Goal: Task Accomplishment & Management: Use online tool/utility

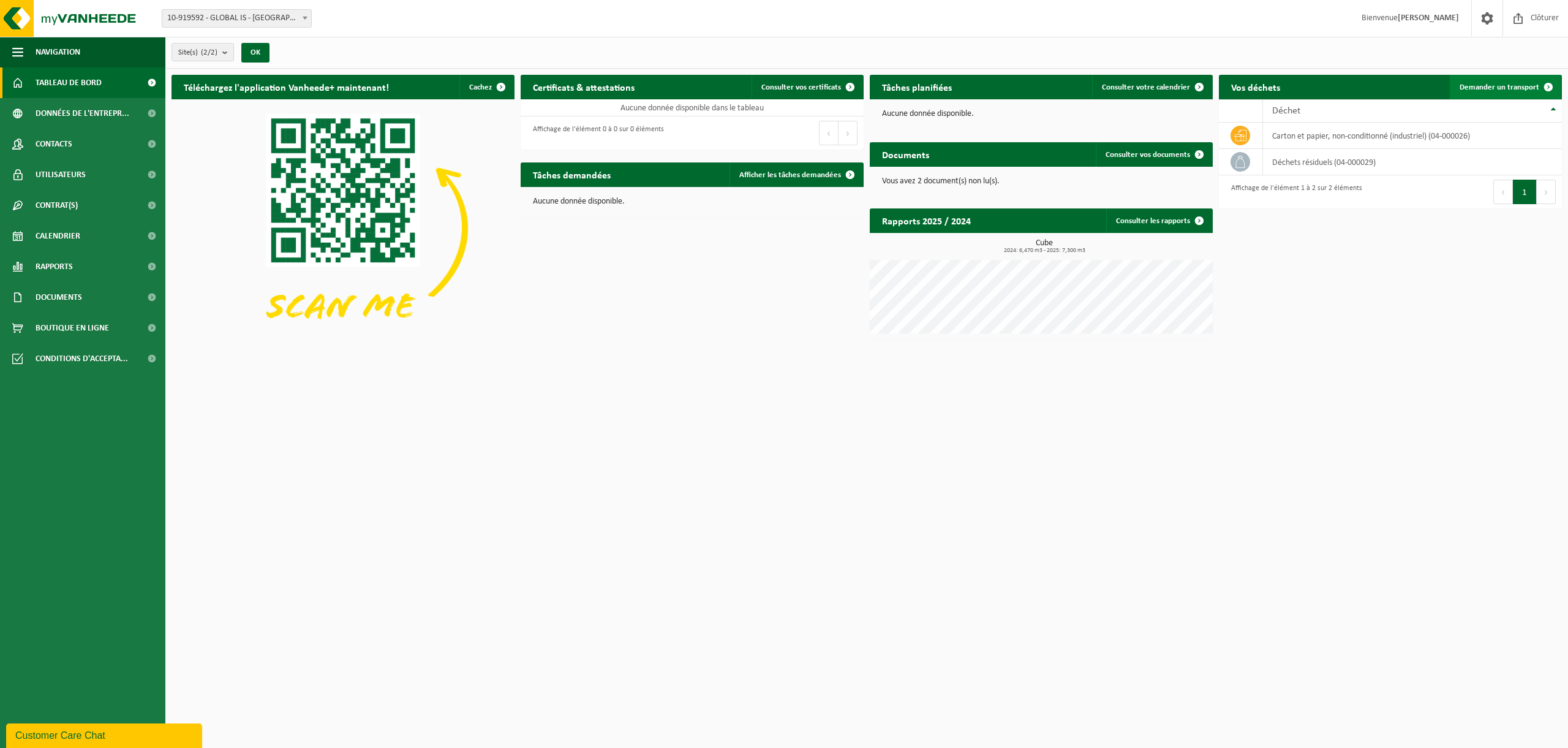
click at [1495, 85] on span "Demander un transport" at bounding box center [1500, 87] width 80 height 8
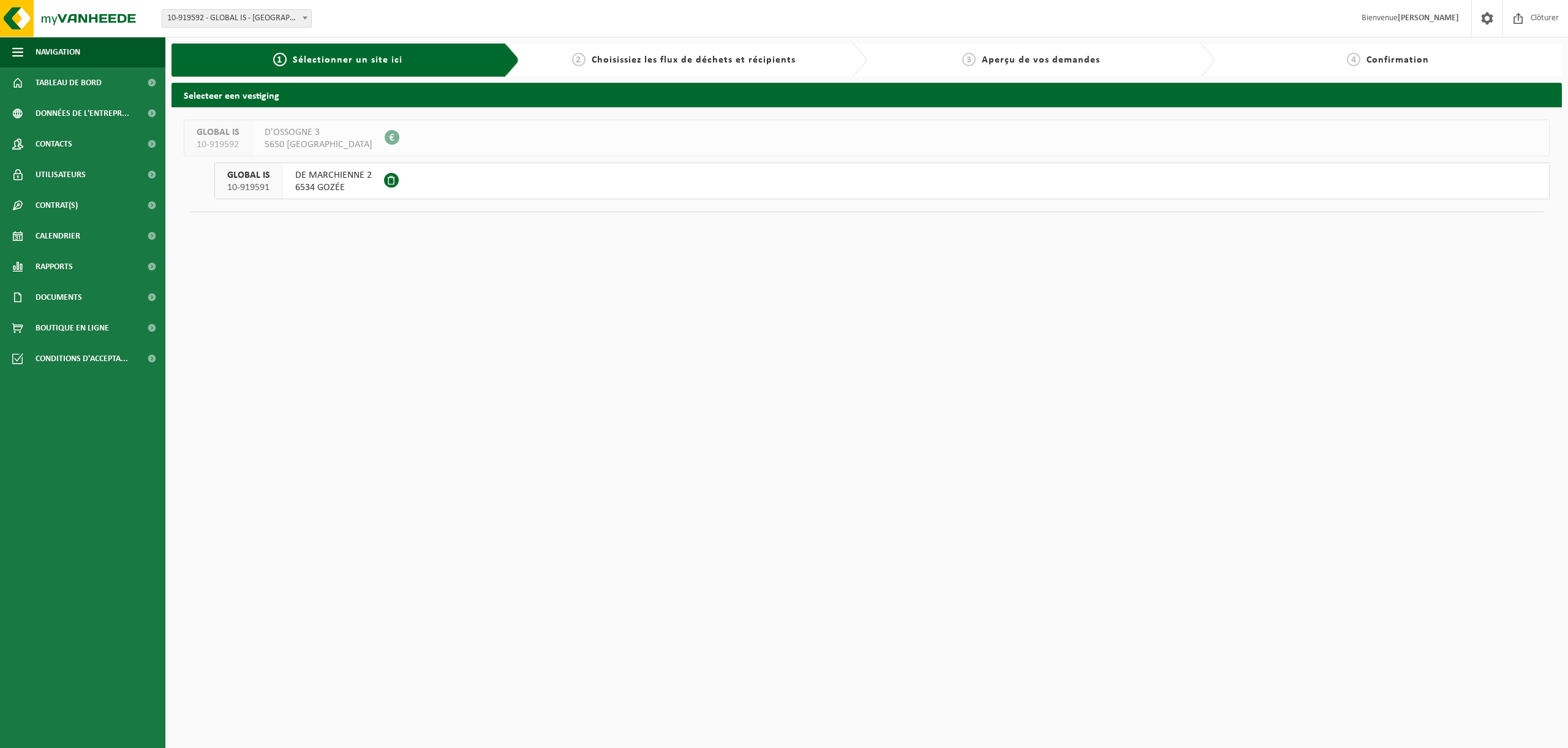
click at [315, 181] on span "6534 GOZÉE" at bounding box center [334, 187] width 77 height 12
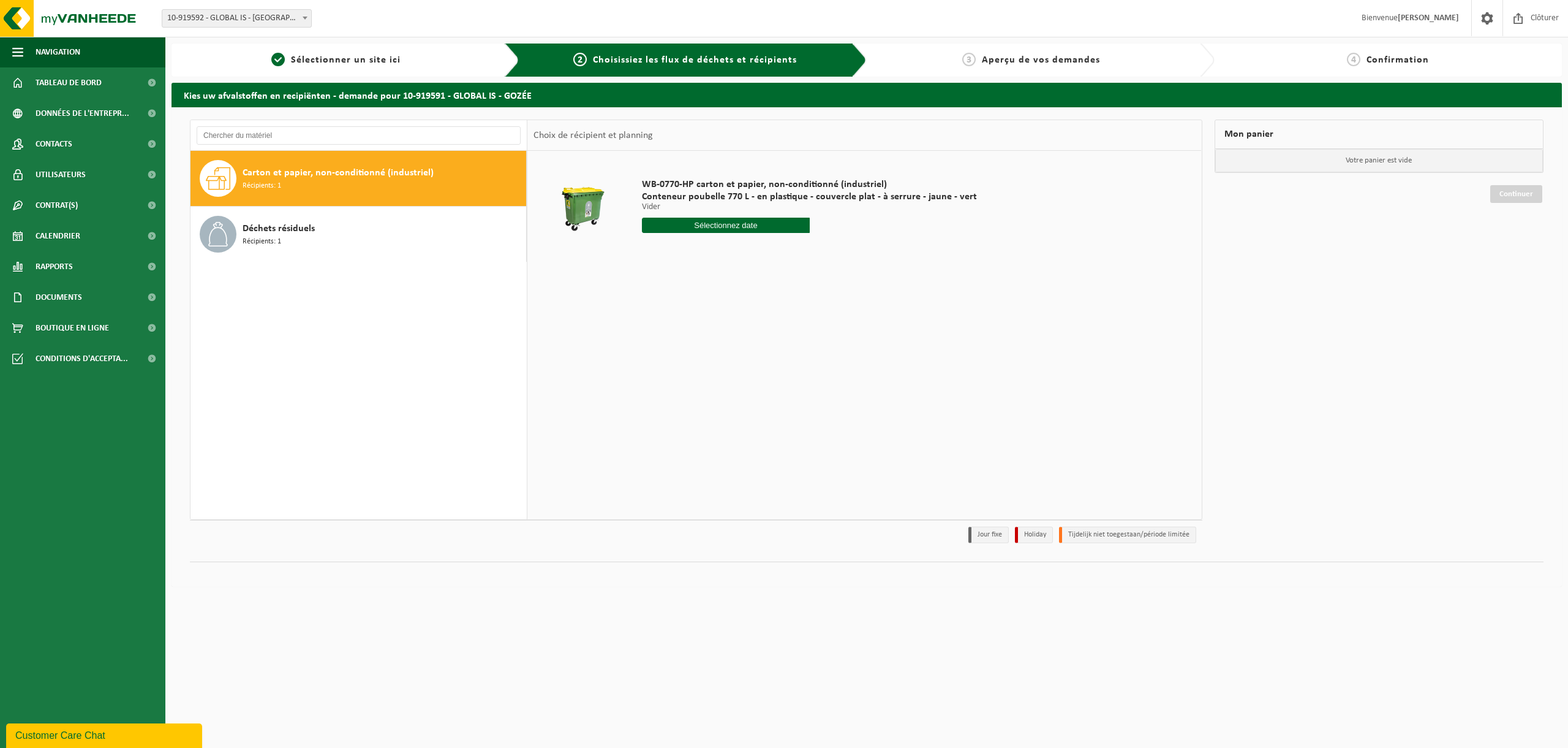
click at [336, 185] on div "Carton et papier, non-conditionné (industriel) Récipients: 1" at bounding box center [382, 178] width 281 height 37
click at [683, 223] on input "text" at bounding box center [725, 225] width 168 height 15
click at [741, 333] on div "19" at bounding box center [739, 334] width 22 height 20
type input "à partir de [DATE]"
click at [679, 272] on button "Dans le panier" at bounding box center [675, 272] width 65 height 20
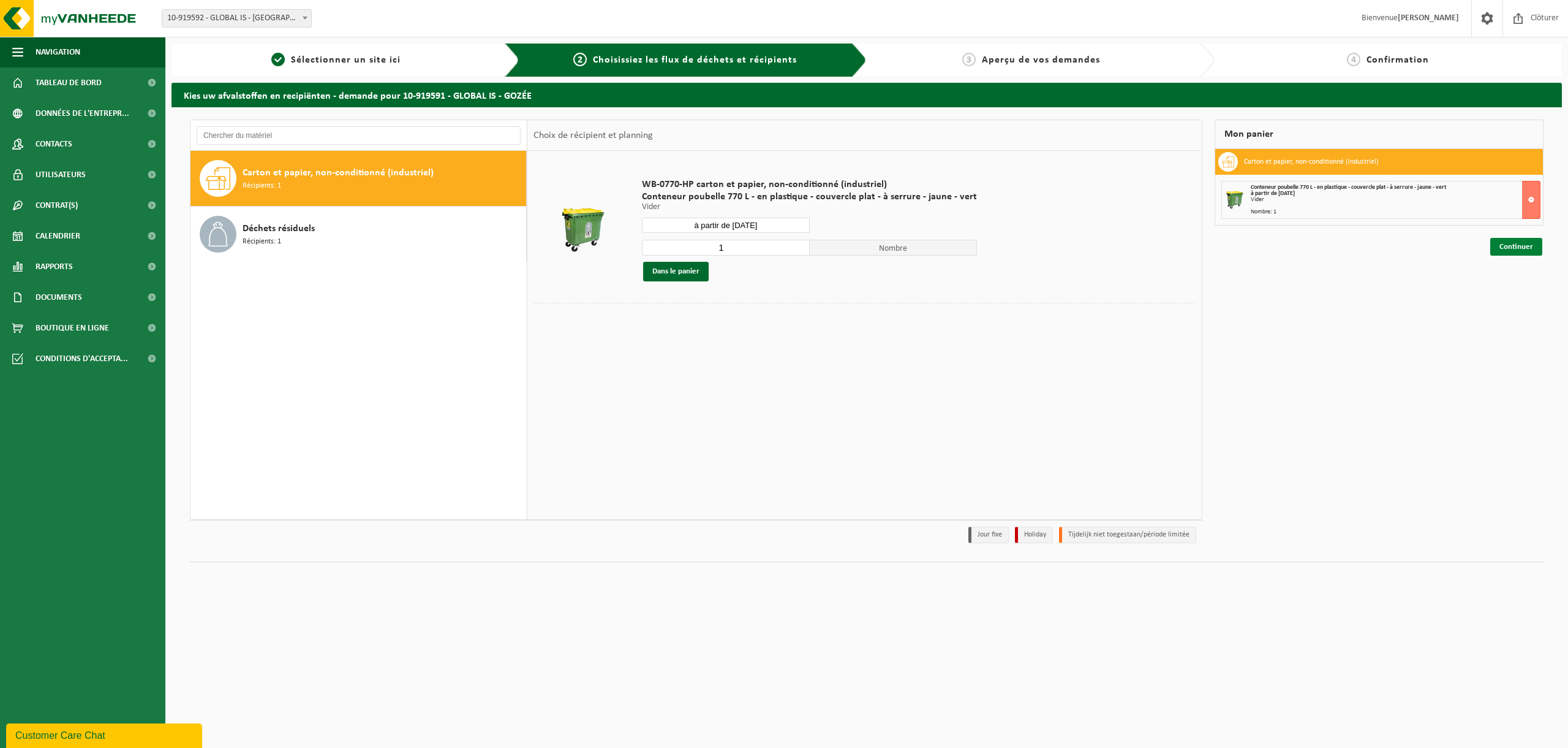
click at [1517, 246] on link "Continuer" at bounding box center [1515, 247] width 52 height 18
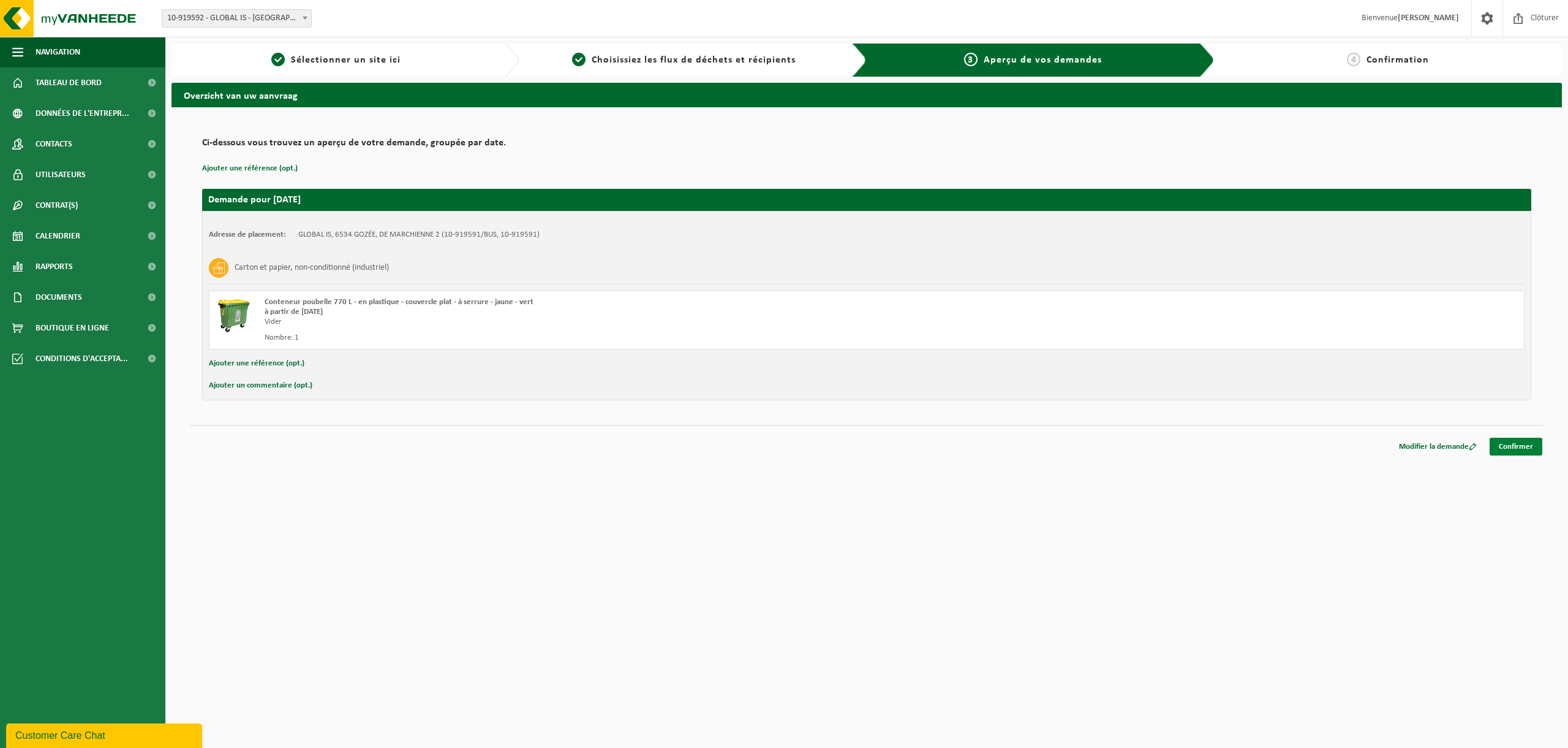
click at [1518, 448] on link "Confirmer" at bounding box center [1515, 446] width 53 height 18
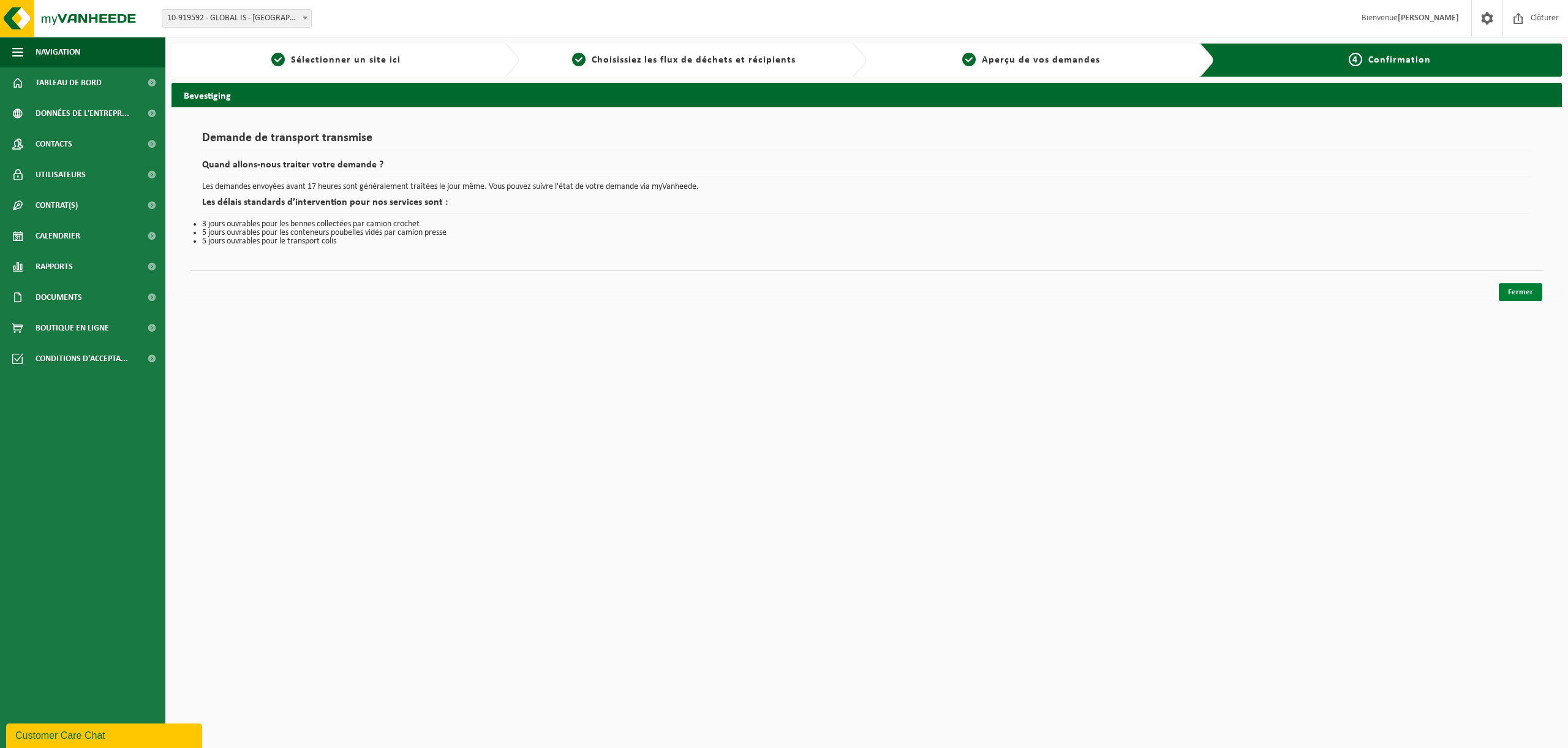
click at [1521, 297] on link "Fermer" at bounding box center [1521, 292] width 44 height 18
